Goal: Information Seeking & Learning: Learn about a topic

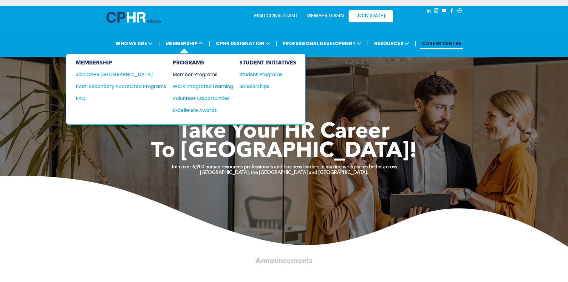
click at [194, 71] on div "Member Programs" at bounding box center [200, 74] width 54 height 7
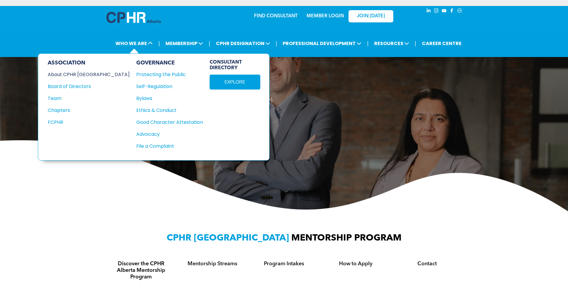
click at [79, 74] on div "About CPHR [GEOGRAPHIC_DATA]" at bounding box center [85, 74] width 74 height 7
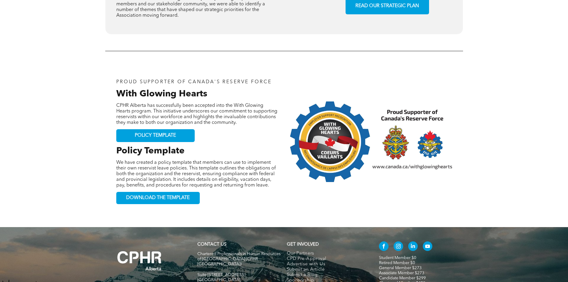
scroll to position [614, 0]
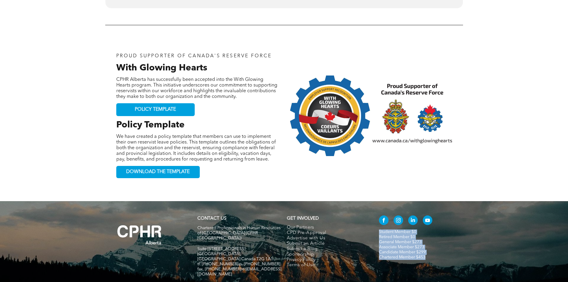
drag, startPoint x: 378, startPoint y: 196, endPoint x: 429, endPoint y: 219, distance: 56.3
click at [429, 219] on div "Student Member $0 Retired Member $0 General Member $273 Associate Member $273 C…" at bounding box center [418, 249] width 89 height 72
copy div "Student Member $0 Retired Member $0 General Member $273 Associate Member $273 C…"
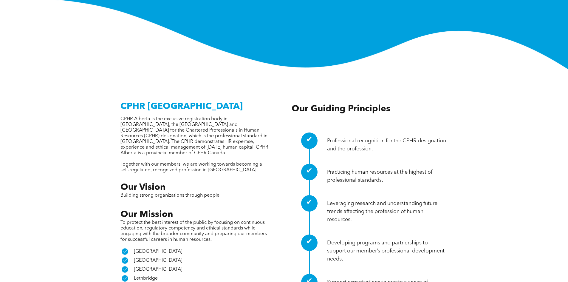
scroll to position [108, 0]
